Goal: Information Seeking & Learning: Learn about a topic

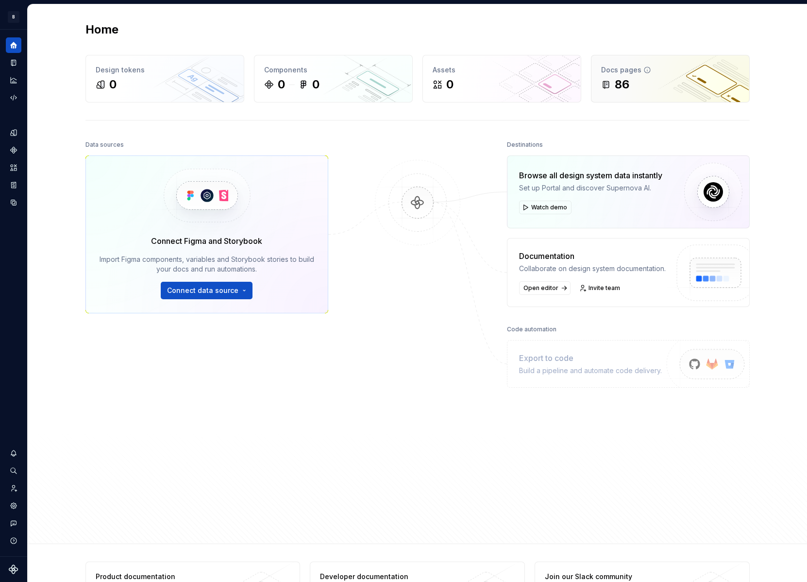
click at [680, 80] on div "86" at bounding box center [670, 85] width 138 height 16
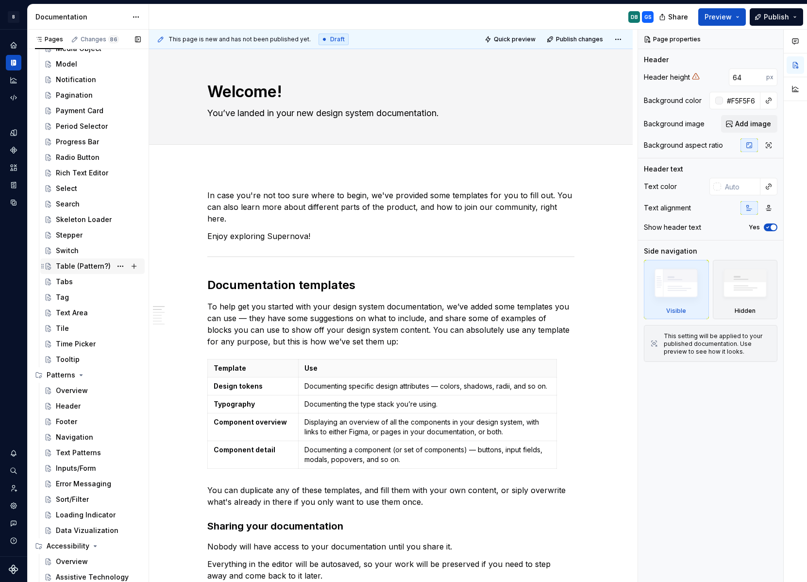
scroll to position [810, 0]
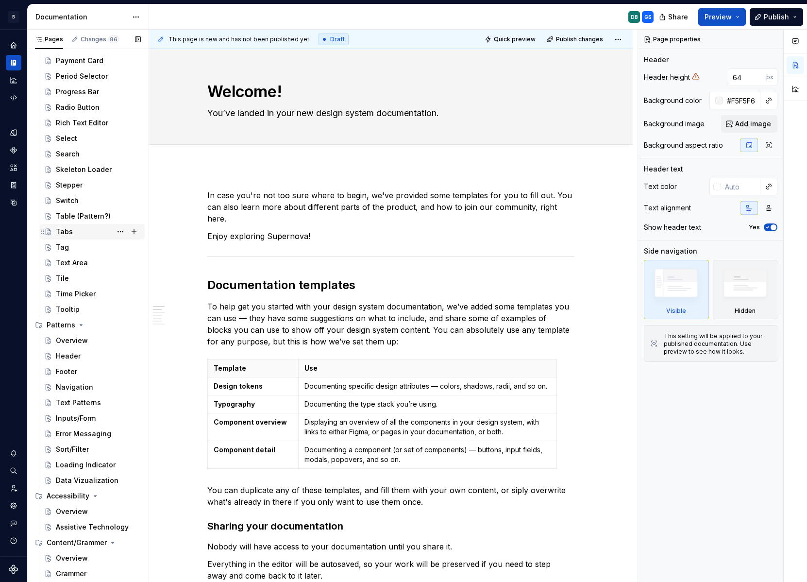
click at [66, 236] on div "Tabs" at bounding box center [64, 232] width 17 height 10
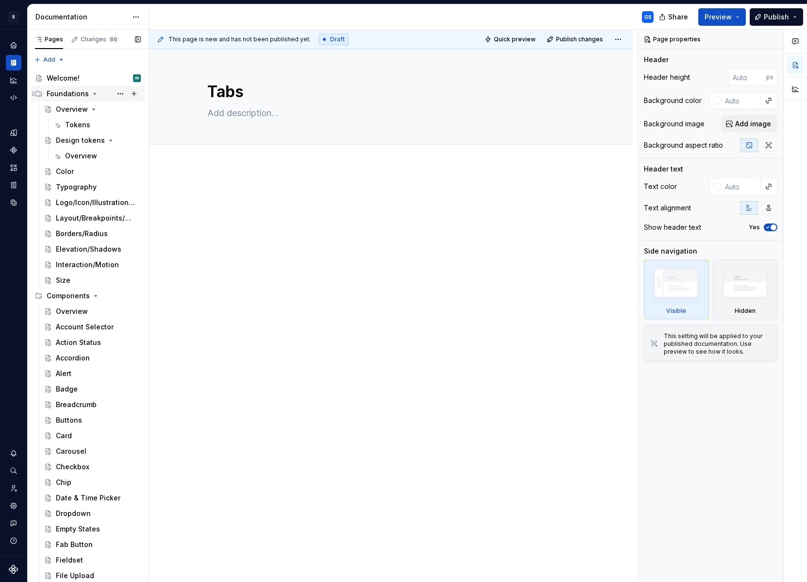
click at [93, 94] on icon "Page tree" at bounding box center [95, 94] width 8 height 8
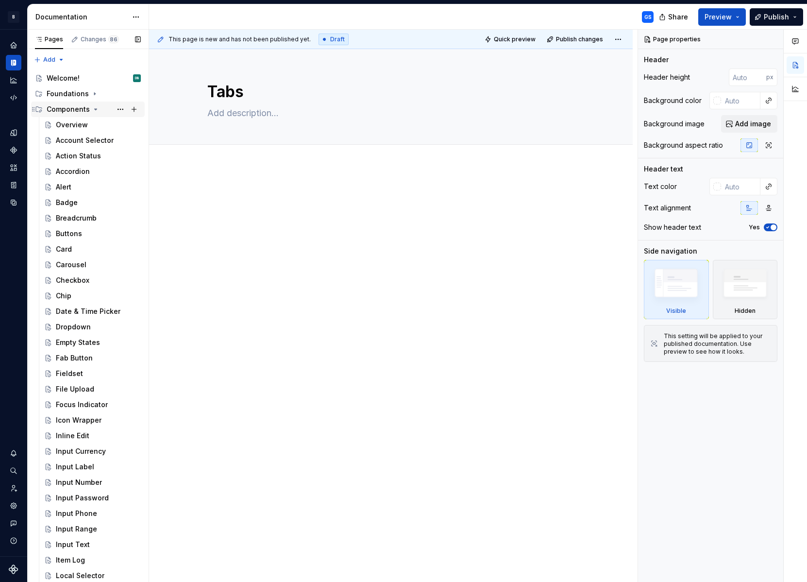
click at [96, 110] on icon "Page tree" at bounding box center [96, 109] width 8 height 8
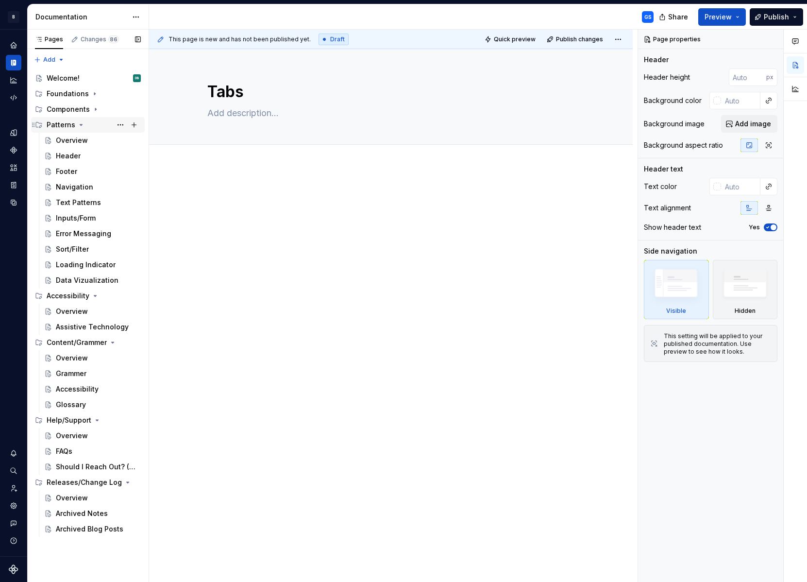
click at [84, 126] on div "Patterns" at bounding box center [94, 125] width 94 height 14
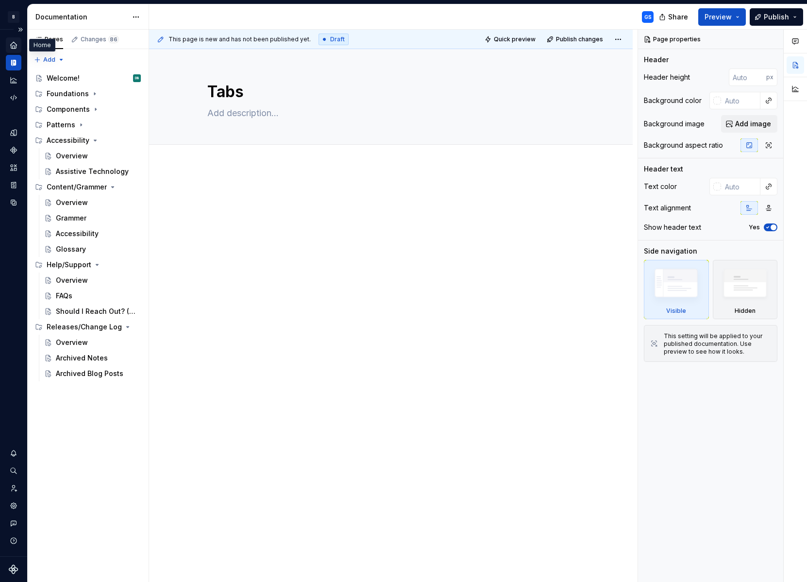
type textarea "*"
click at [14, 46] on icon "Home" at bounding box center [13, 45] width 6 height 6
